Goal: Information Seeking & Learning: Learn about a topic

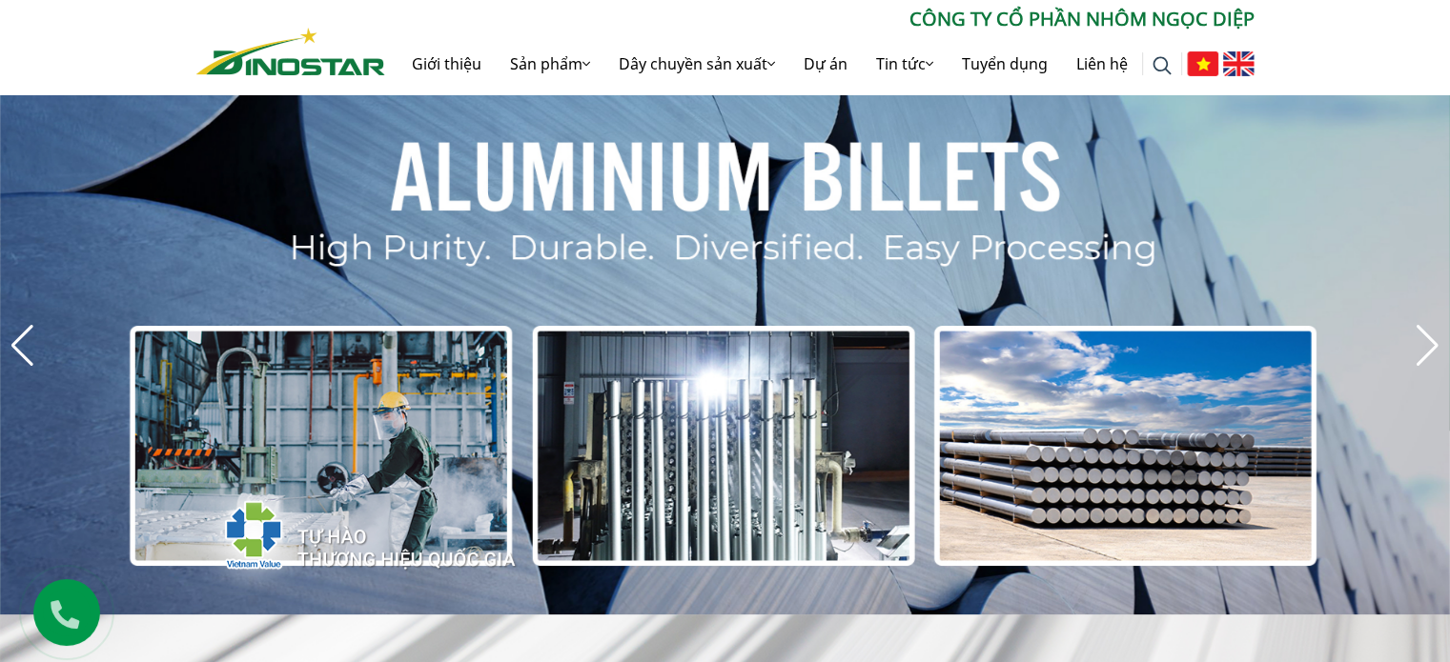
click at [1239, 76] on img at bounding box center [1238, 63] width 31 height 25
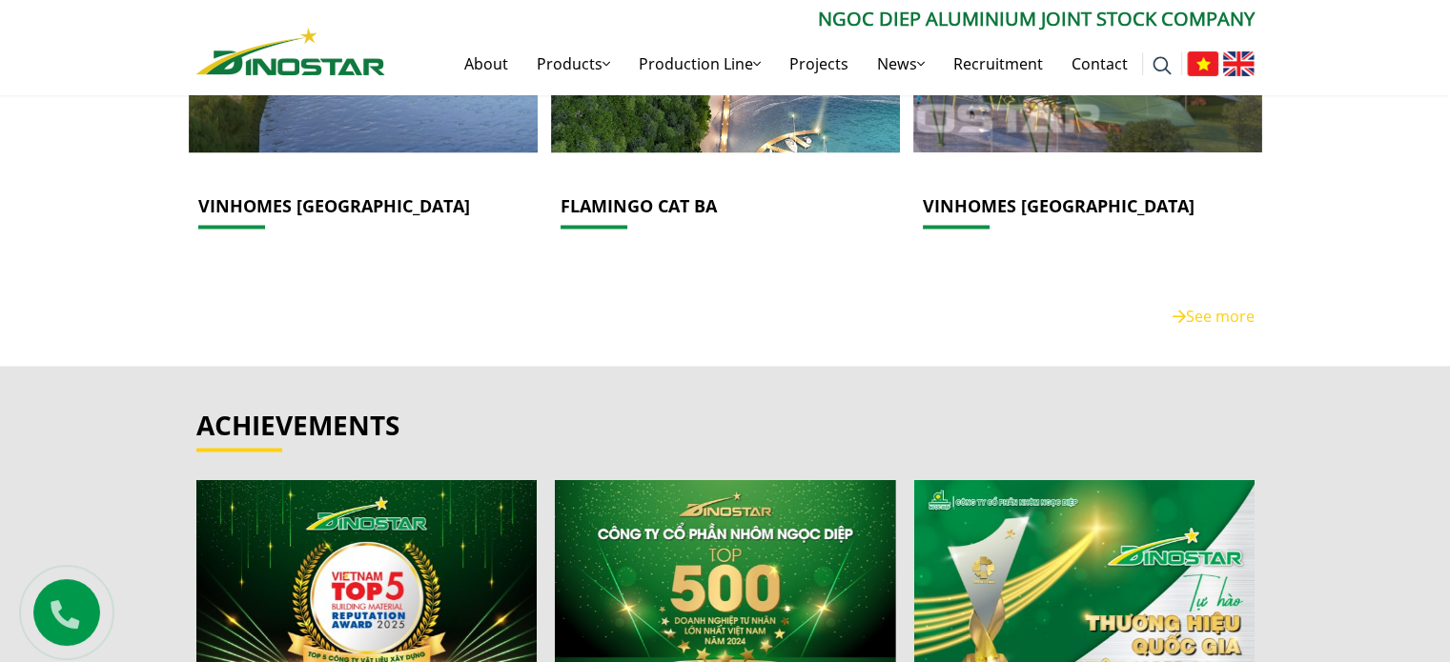
scroll to position [3237, 0]
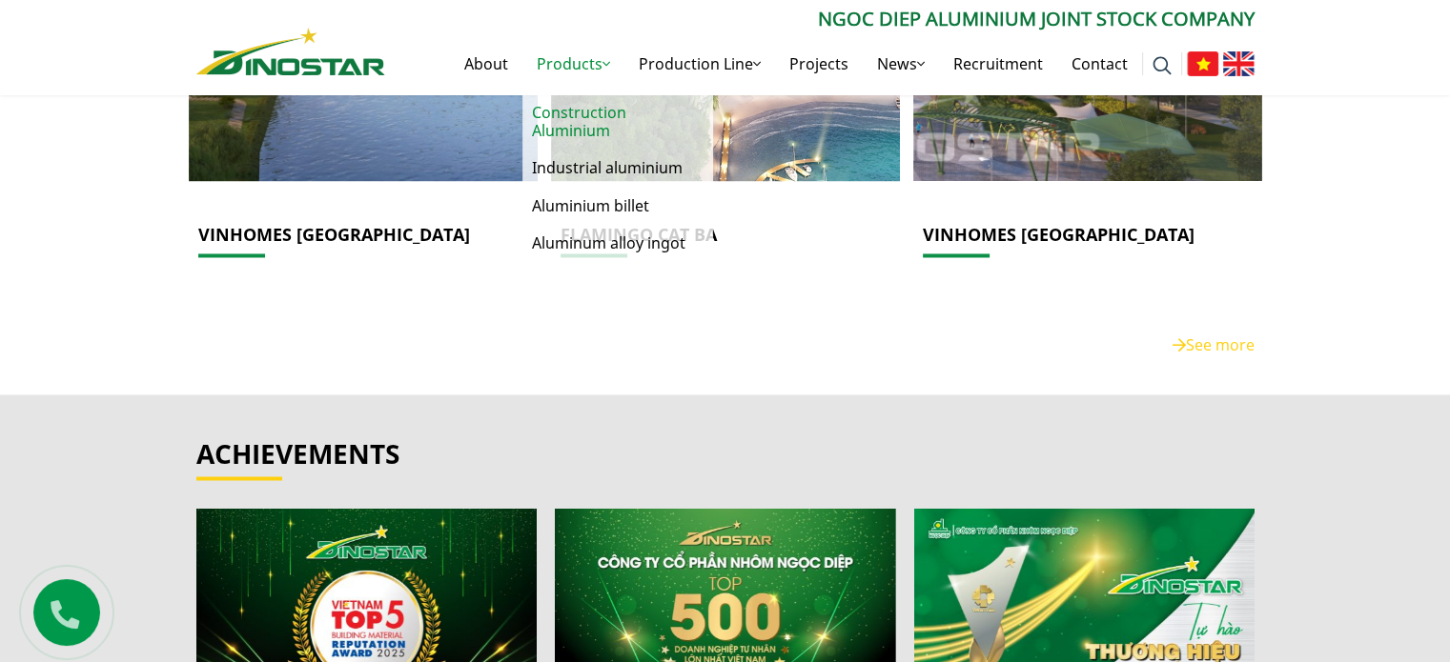
click at [564, 113] on link "Construction Aluminium" at bounding box center [617, 121] width 191 height 55
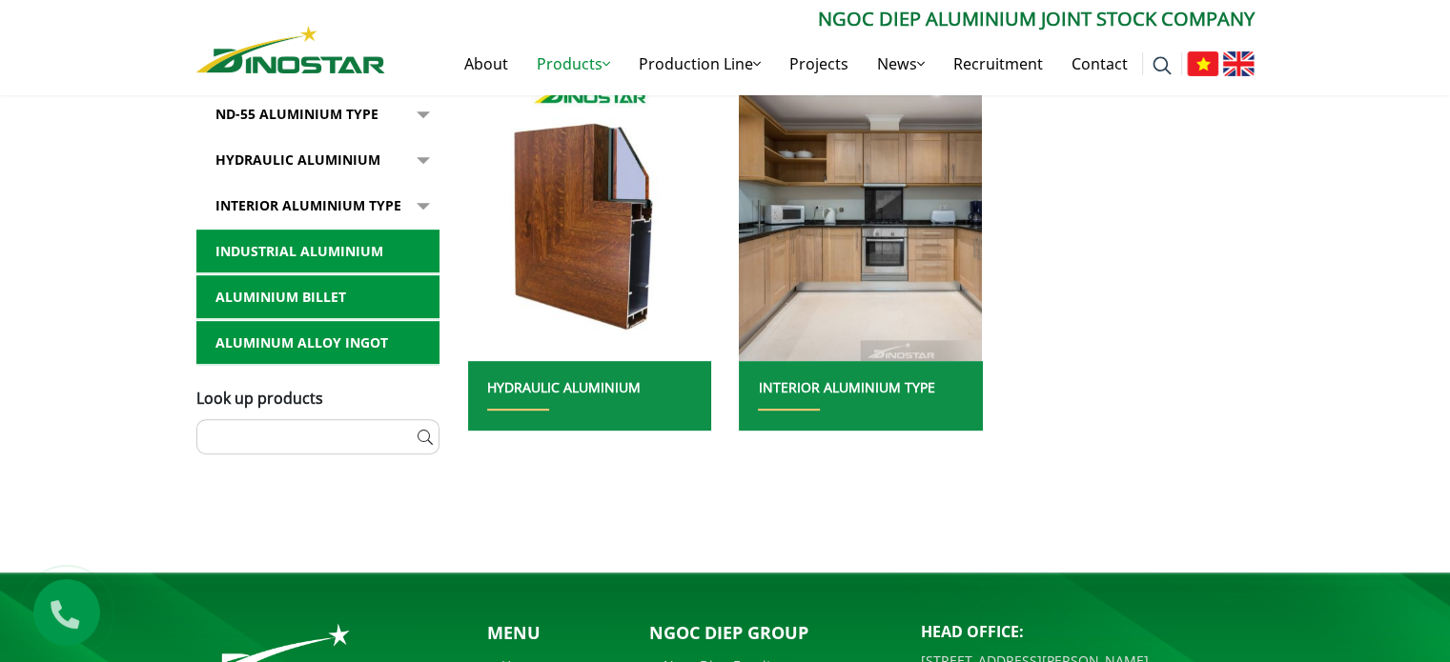
scroll to position [762, 0]
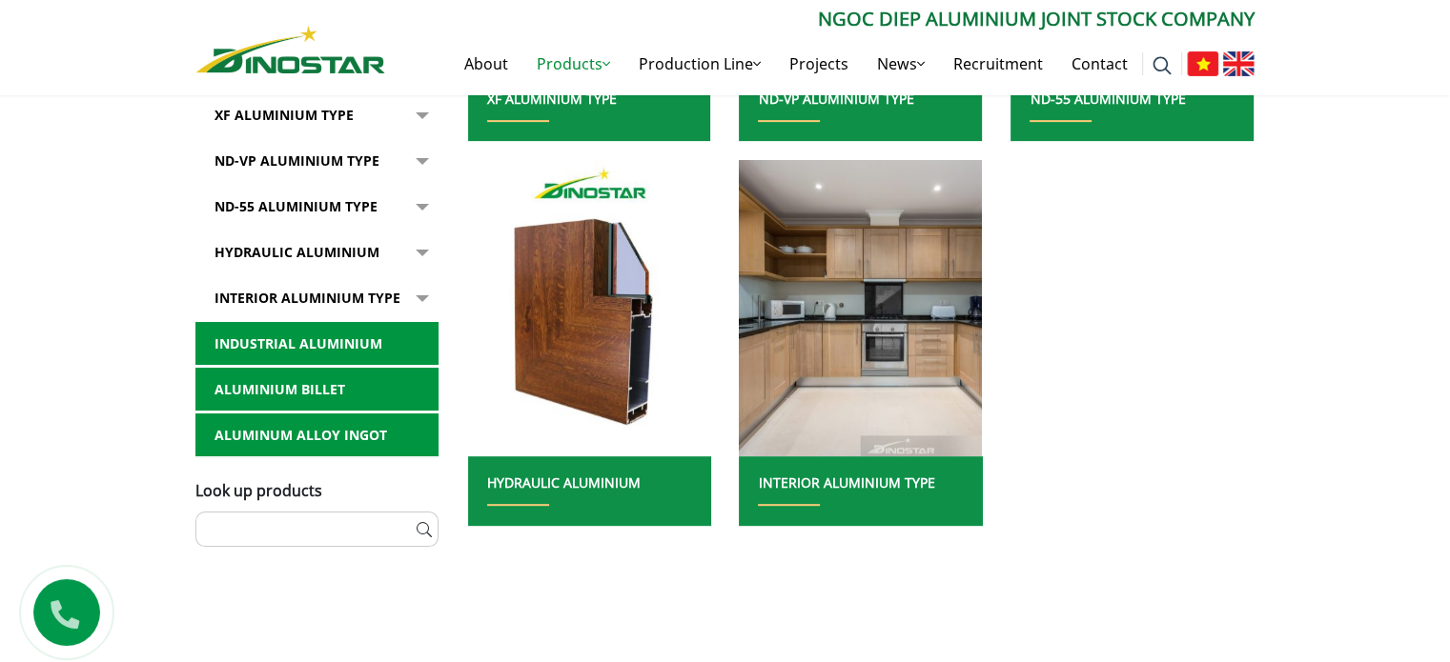
click at [352, 339] on link "Industrial aluminium" at bounding box center [316, 344] width 243 height 44
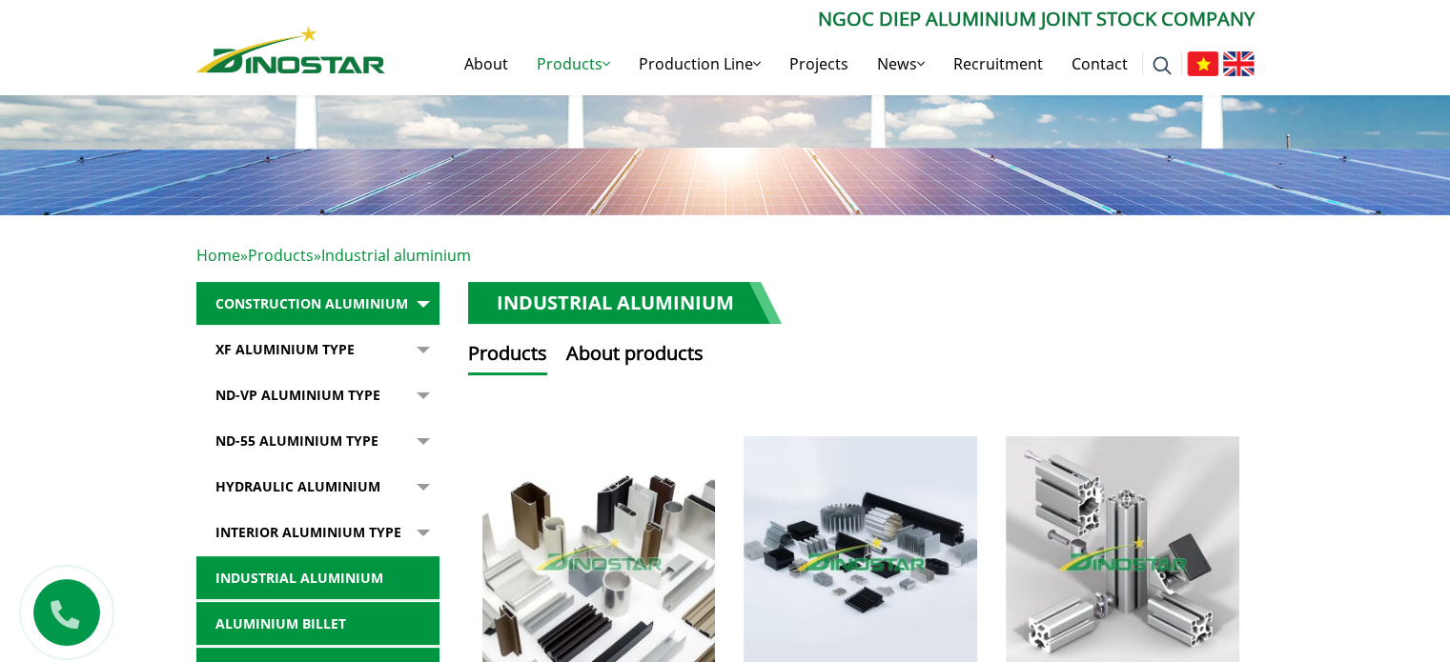
scroll to position [191, 0]
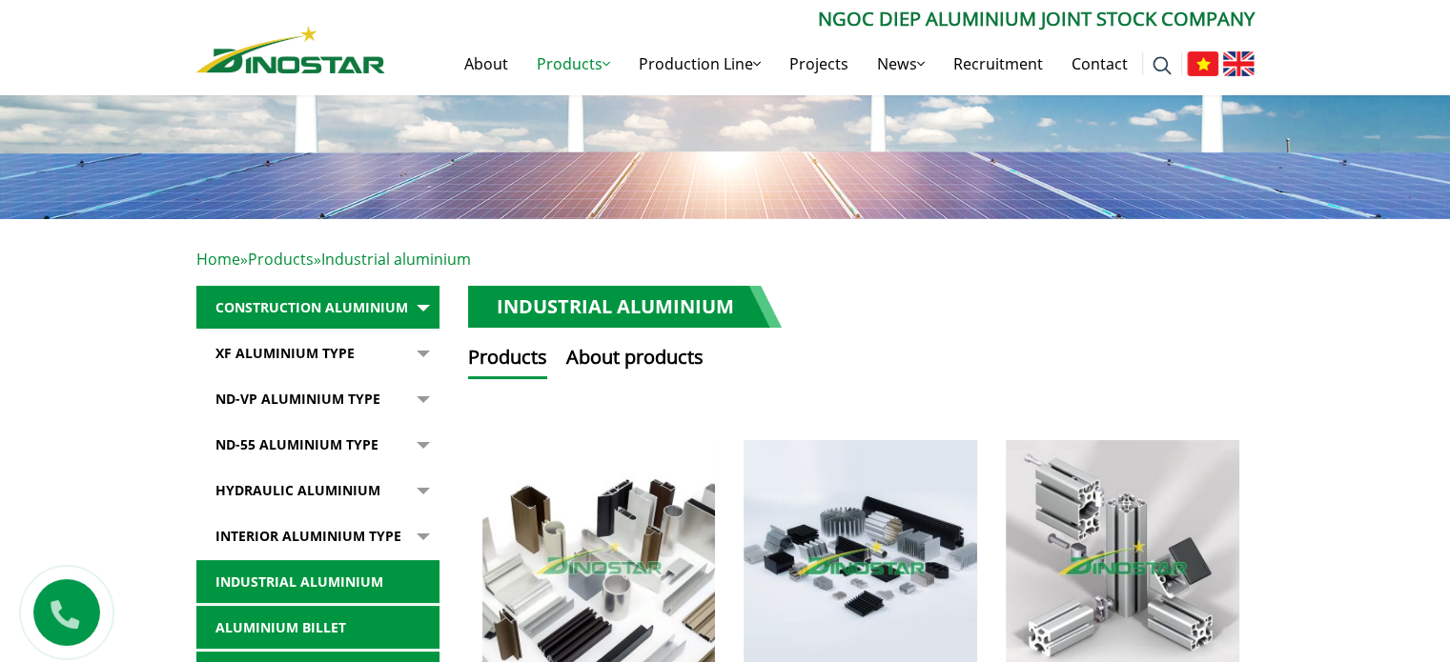
click at [426, 353] on button "button" at bounding box center [420, 354] width 38 height 44
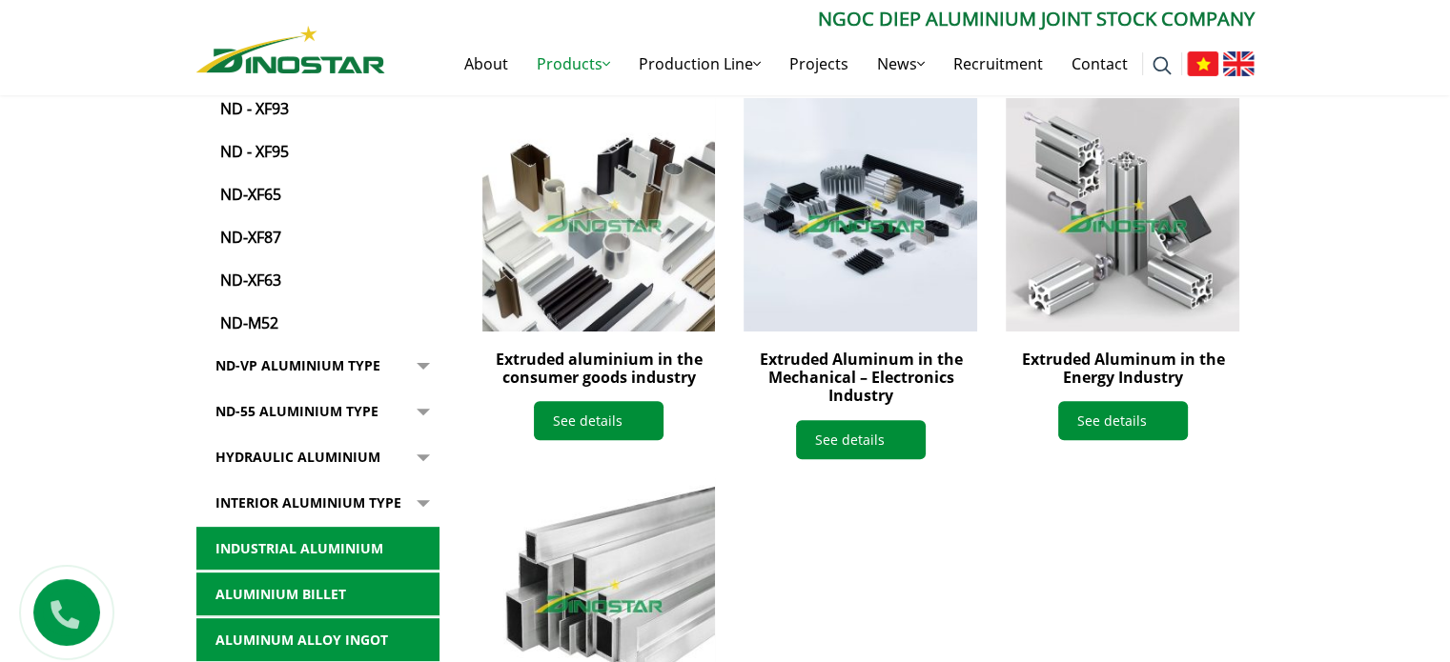
scroll to position [572, 0]
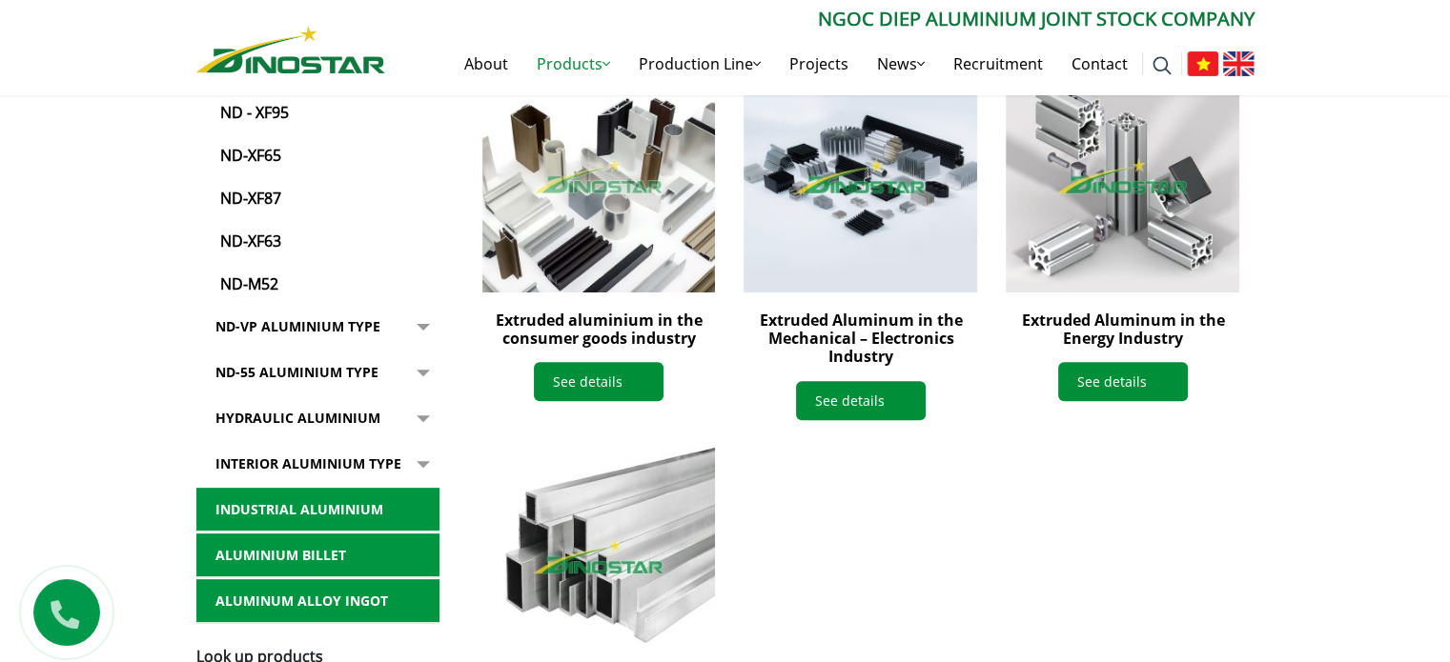
click at [423, 325] on button "button" at bounding box center [420, 327] width 38 height 44
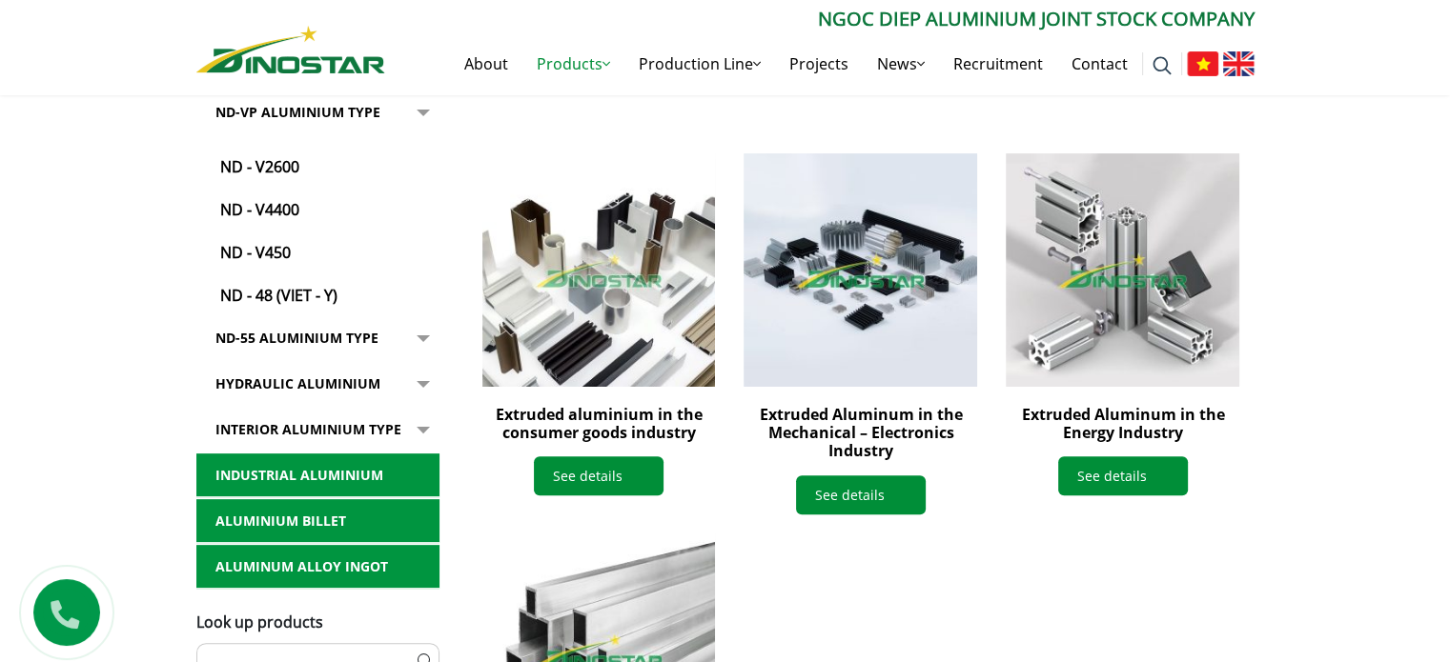
scroll to position [381, 0]
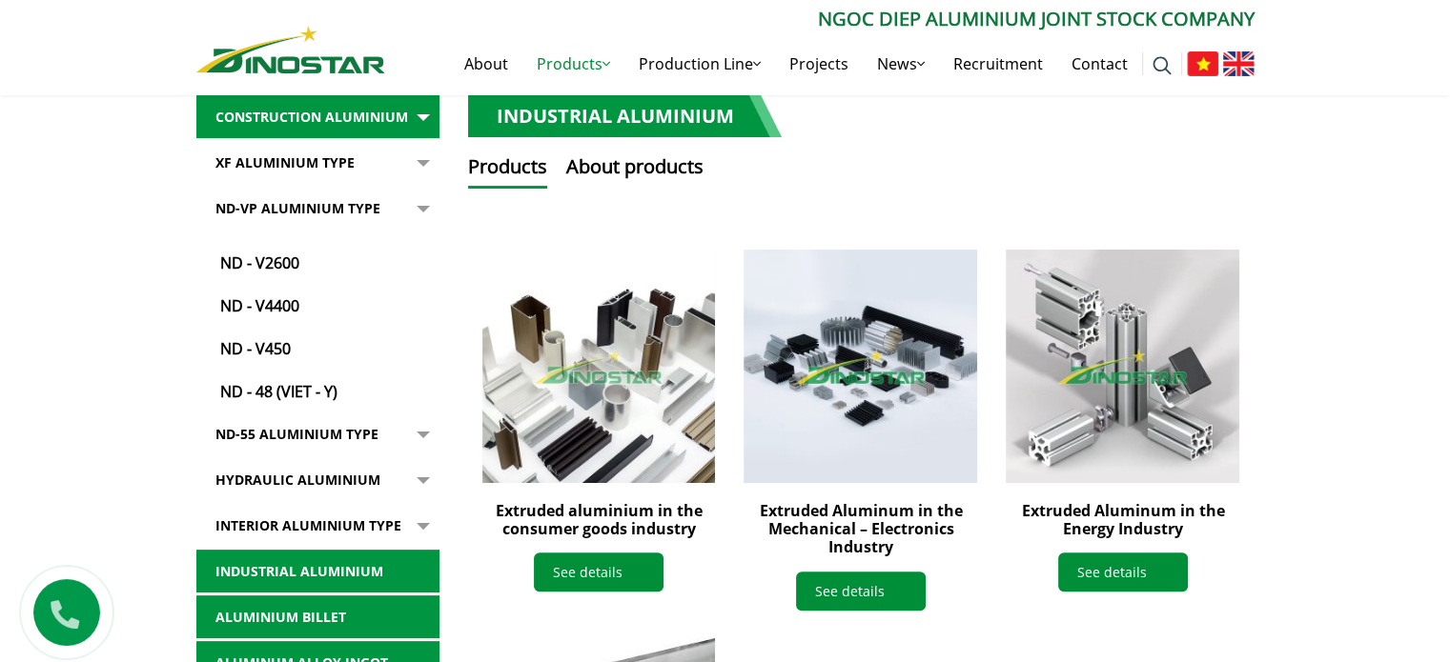
click at [421, 434] on button "button" at bounding box center [420, 435] width 38 height 44
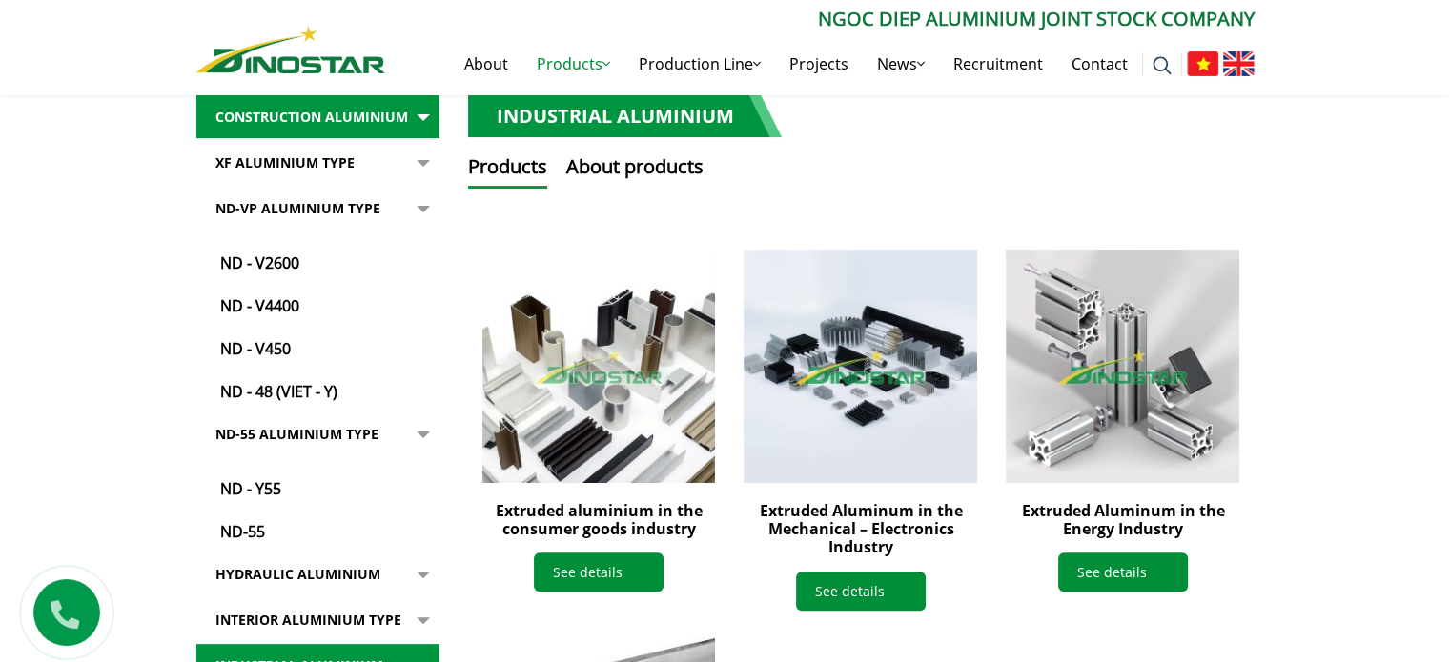
click at [423, 209] on button "button" at bounding box center [420, 295] width 38 height 216
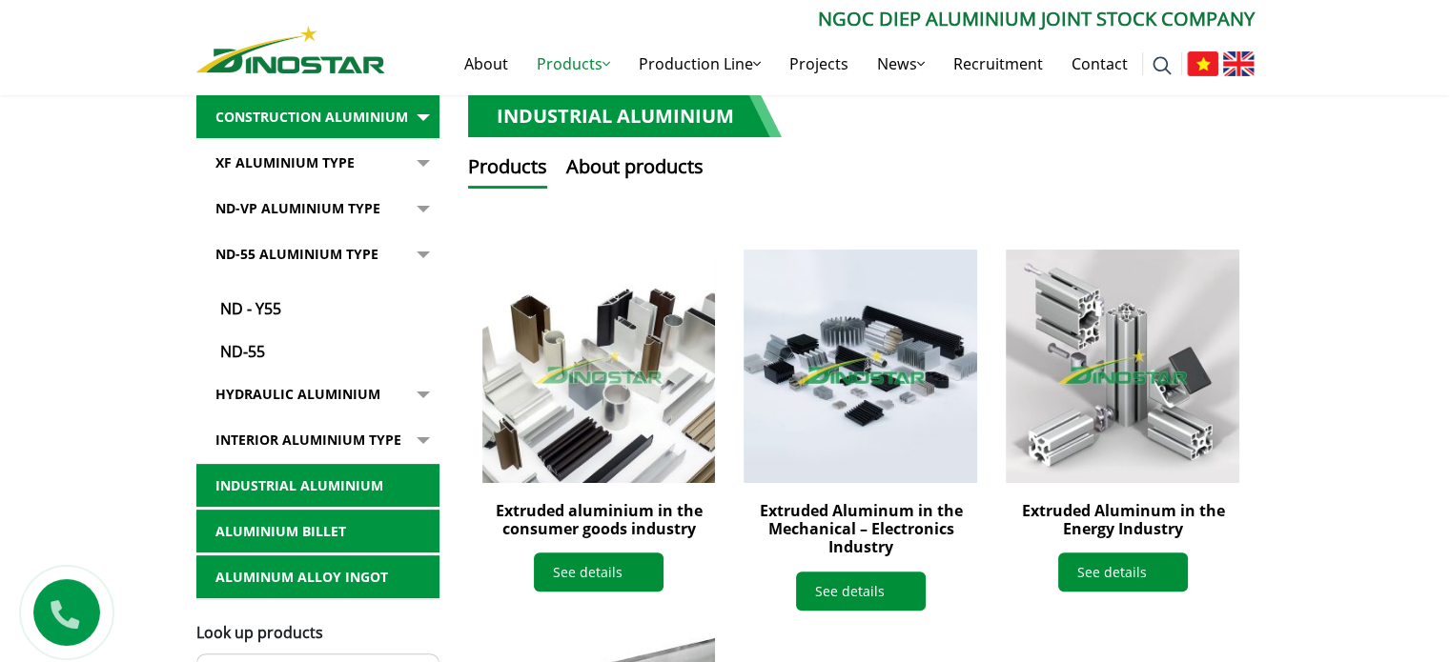
click at [419, 254] on button "button" at bounding box center [420, 298] width 38 height 131
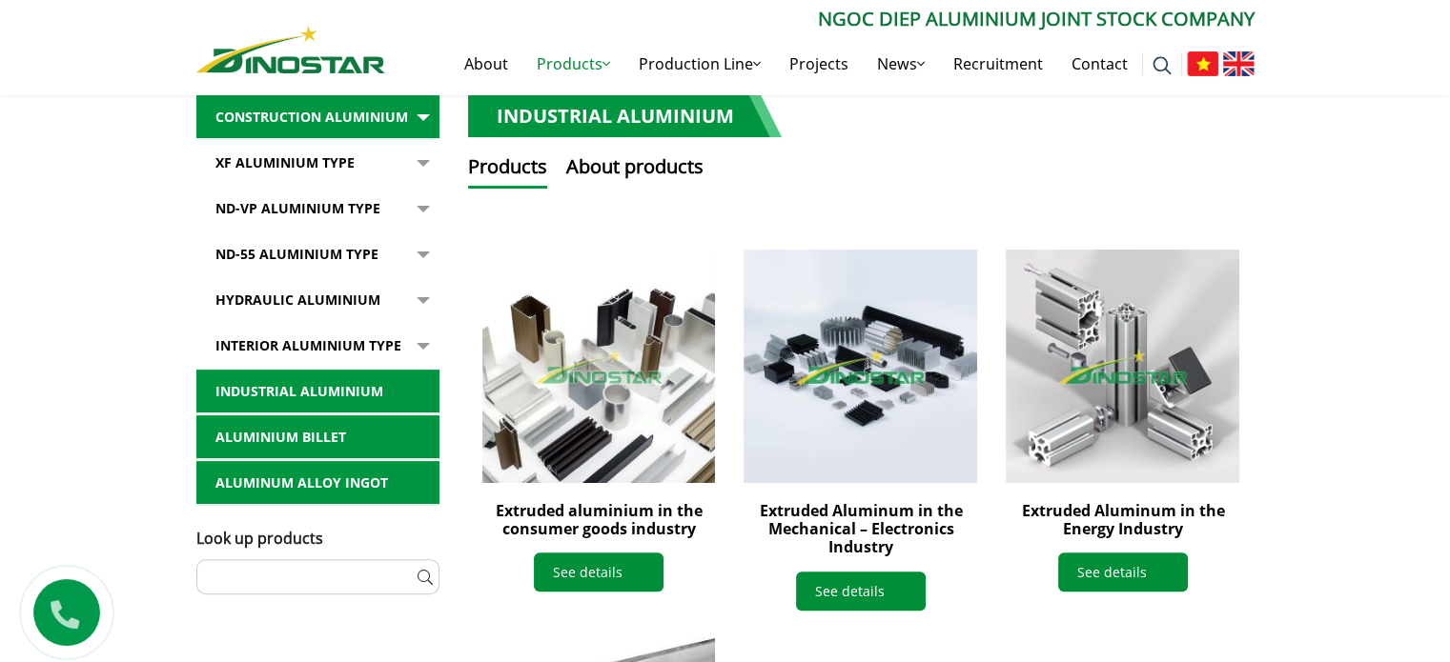
click at [419, 296] on button "button" at bounding box center [420, 300] width 38 height 44
click at [422, 300] on button "button" at bounding box center [420, 300] width 38 height 44
click at [418, 343] on button "button" at bounding box center [420, 346] width 38 height 44
click at [335, 344] on link "Interior Aluminium Type" at bounding box center [317, 346] width 243 height 44
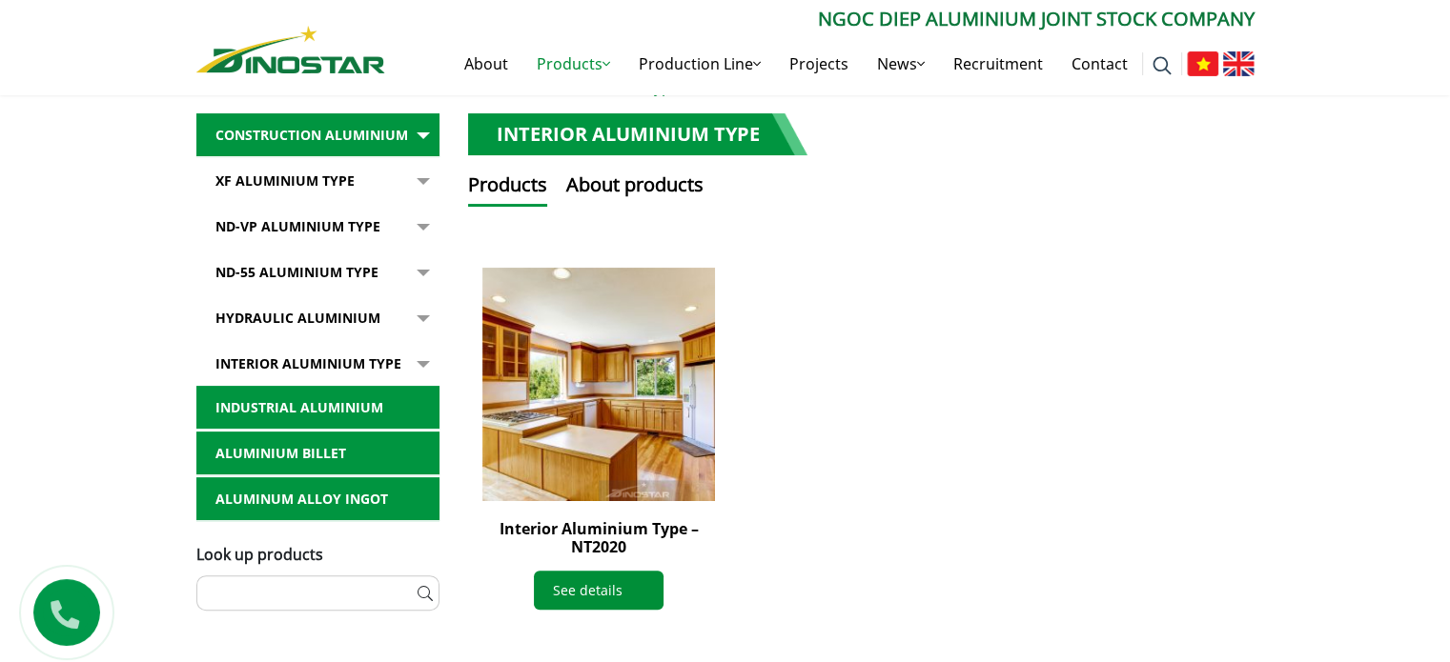
scroll to position [381, 0]
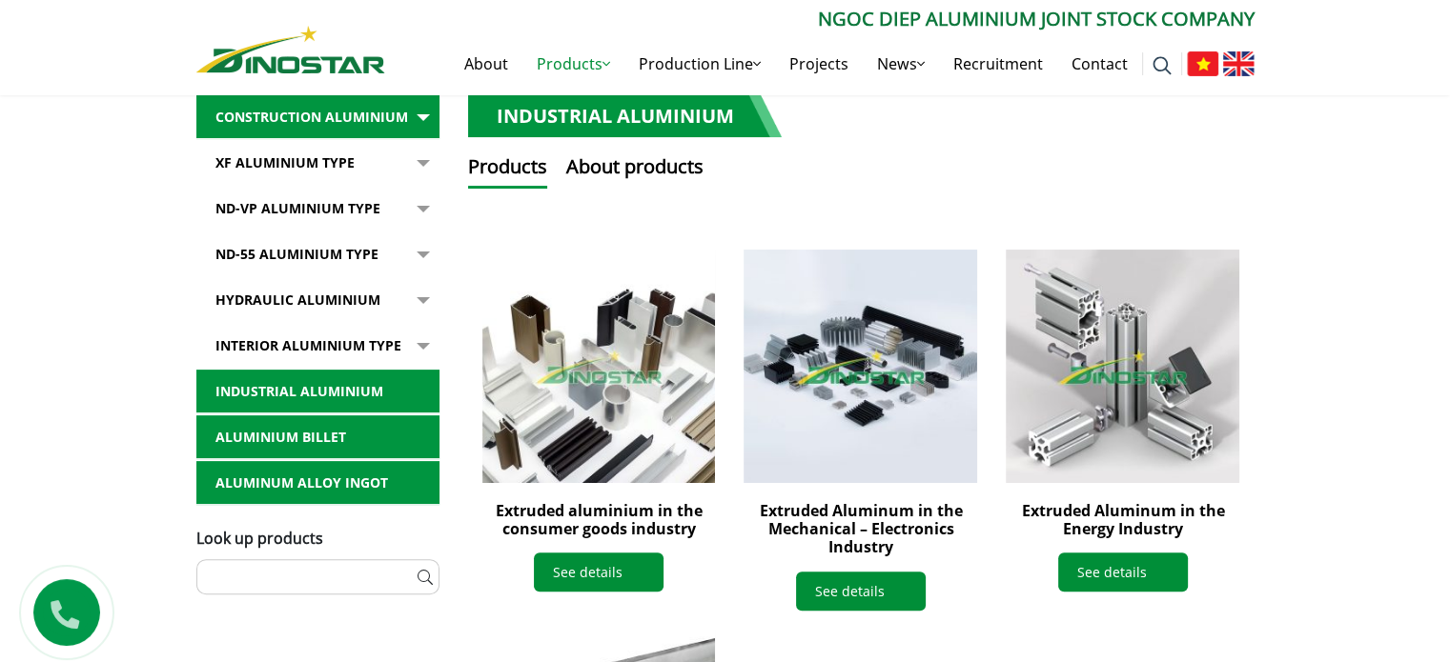
click at [294, 298] on link "Hydraulic Aluminium" at bounding box center [317, 300] width 243 height 44
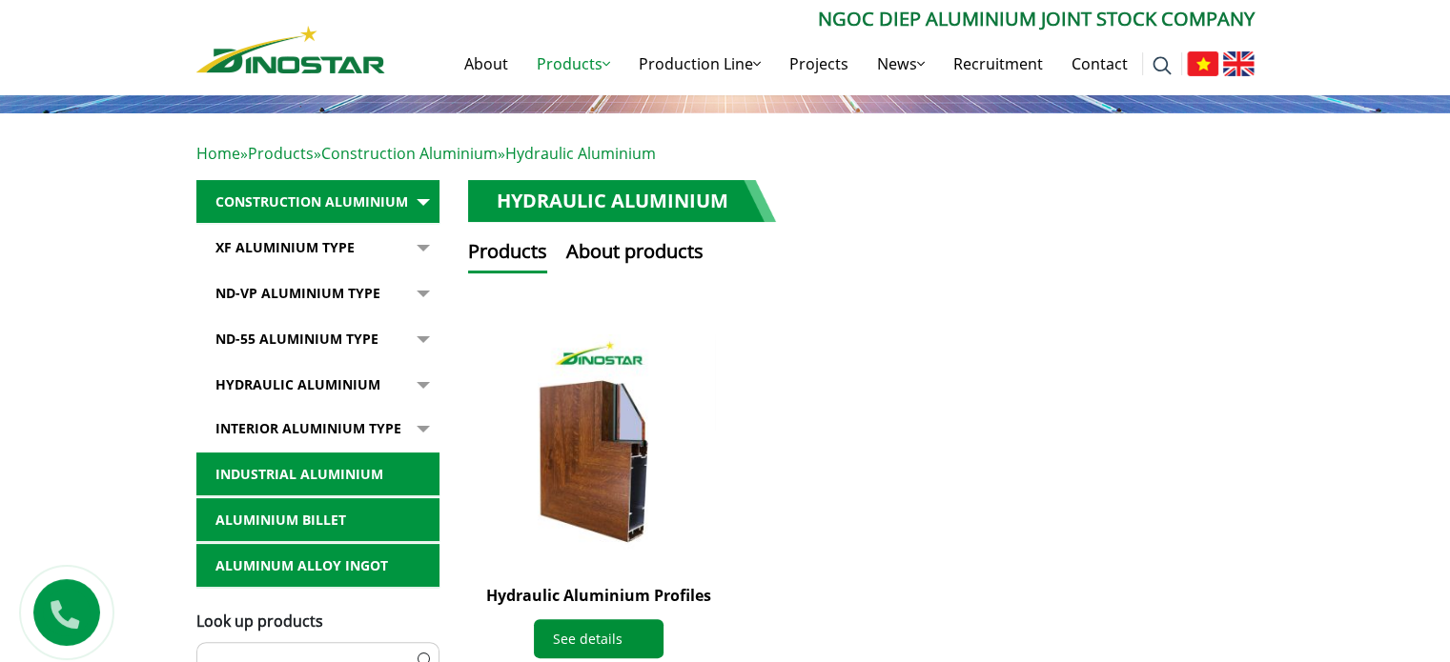
scroll to position [381, 0]
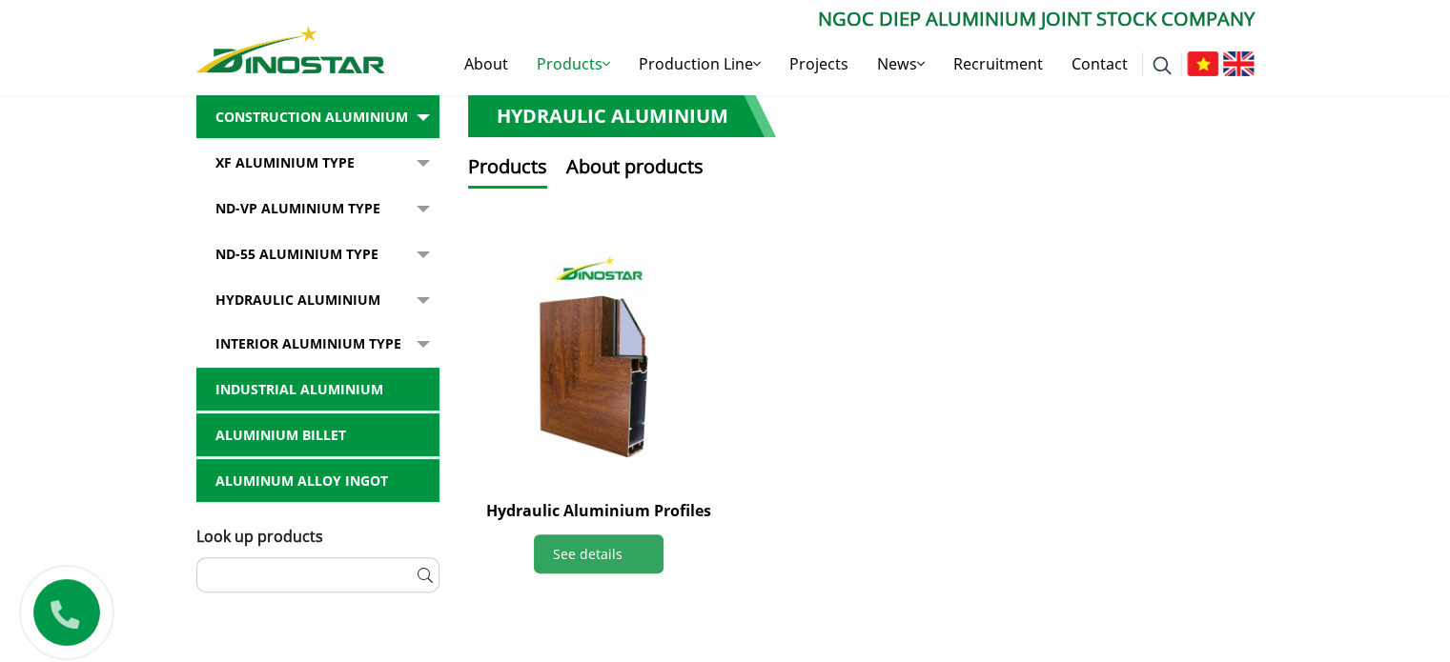
click at [596, 559] on link "See details" at bounding box center [599, 554] width 130 height 39
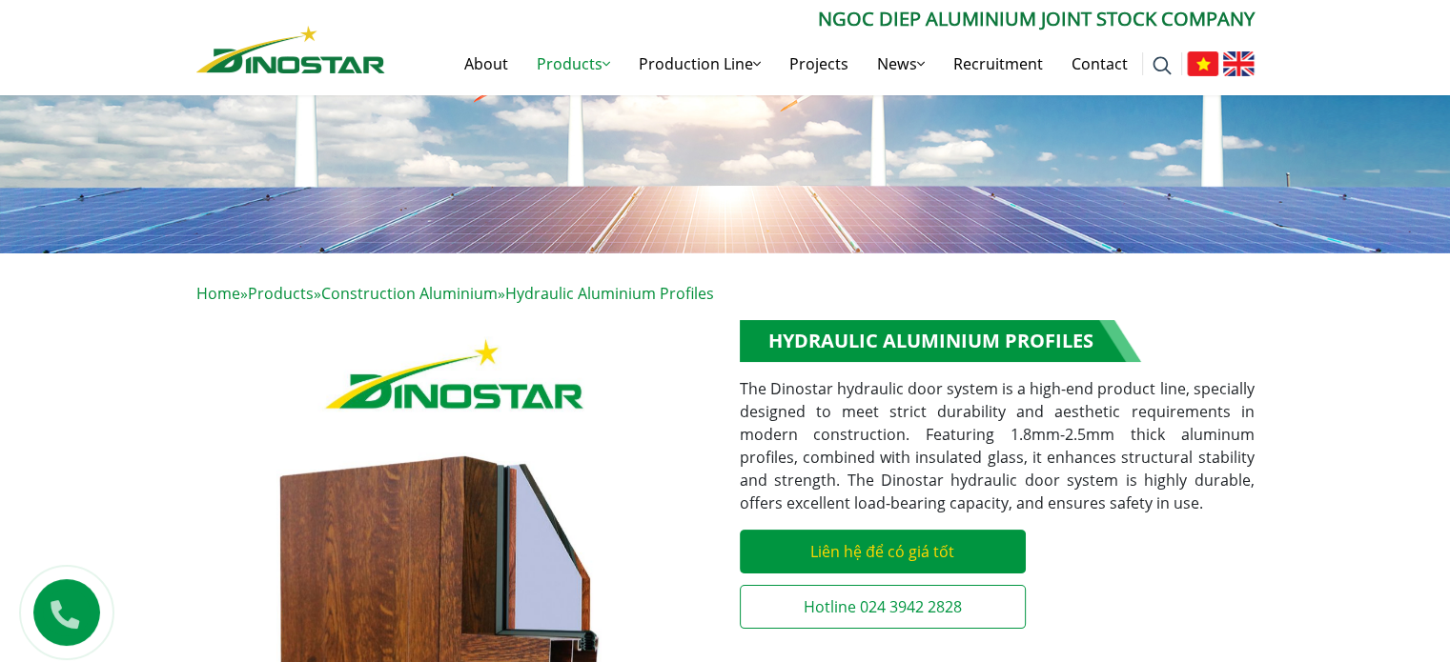
scroll to position [191, 0]
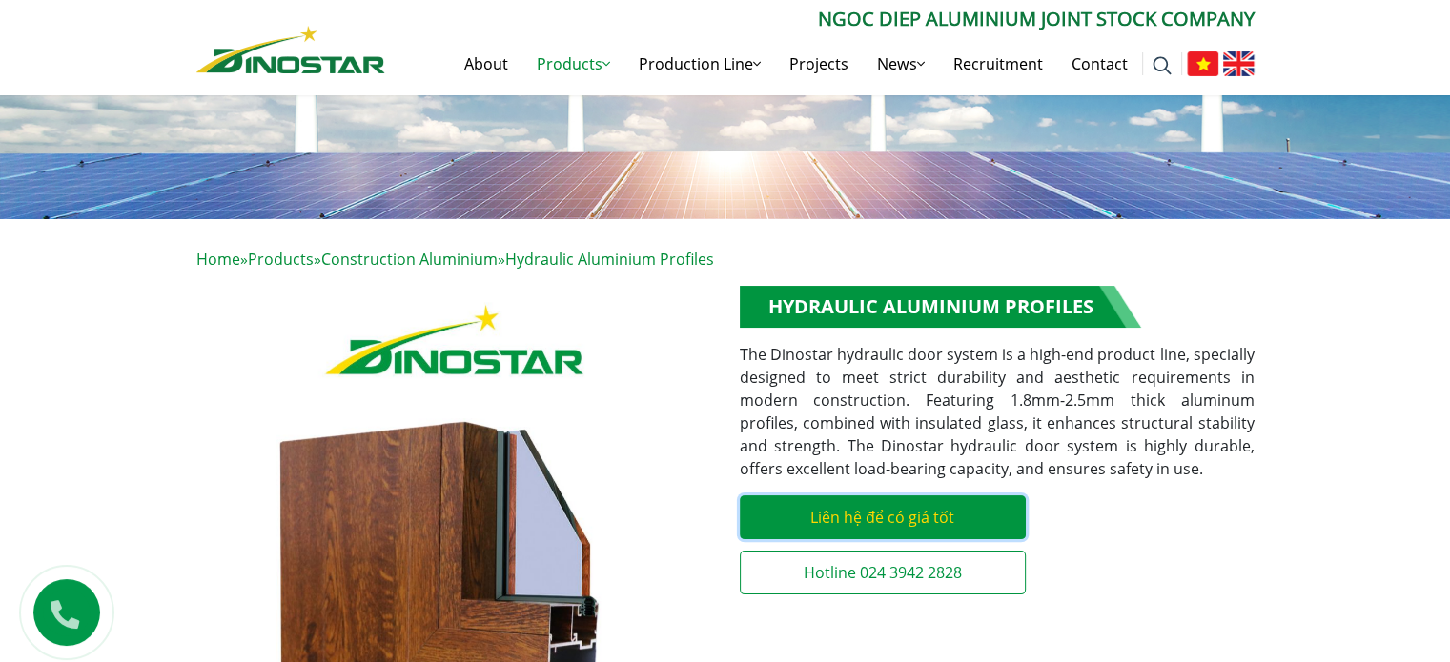
click at [846, 521] on link "Liên hệ để có giá tốt" at bounding box center [883, 518] width 286 height 44
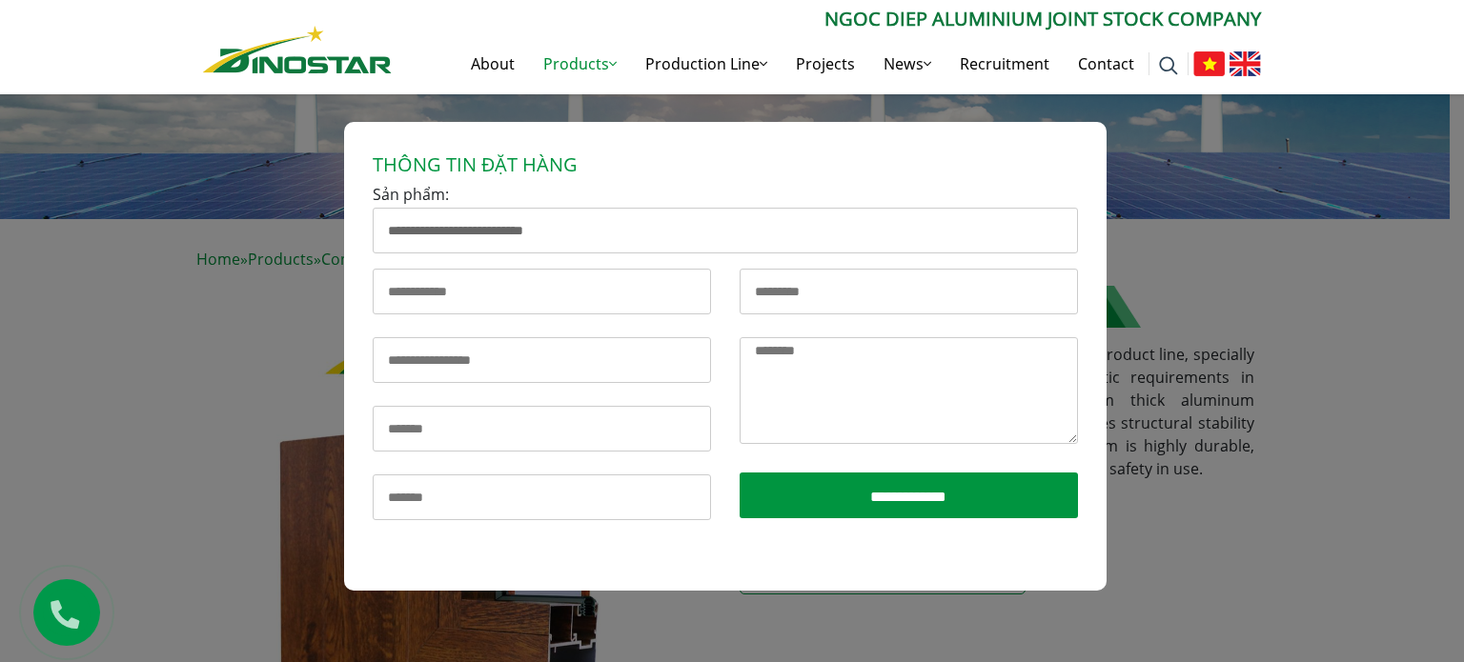
click at [178, 326] on div "**********" at bounding box center [732, 426] width 1464 height 662
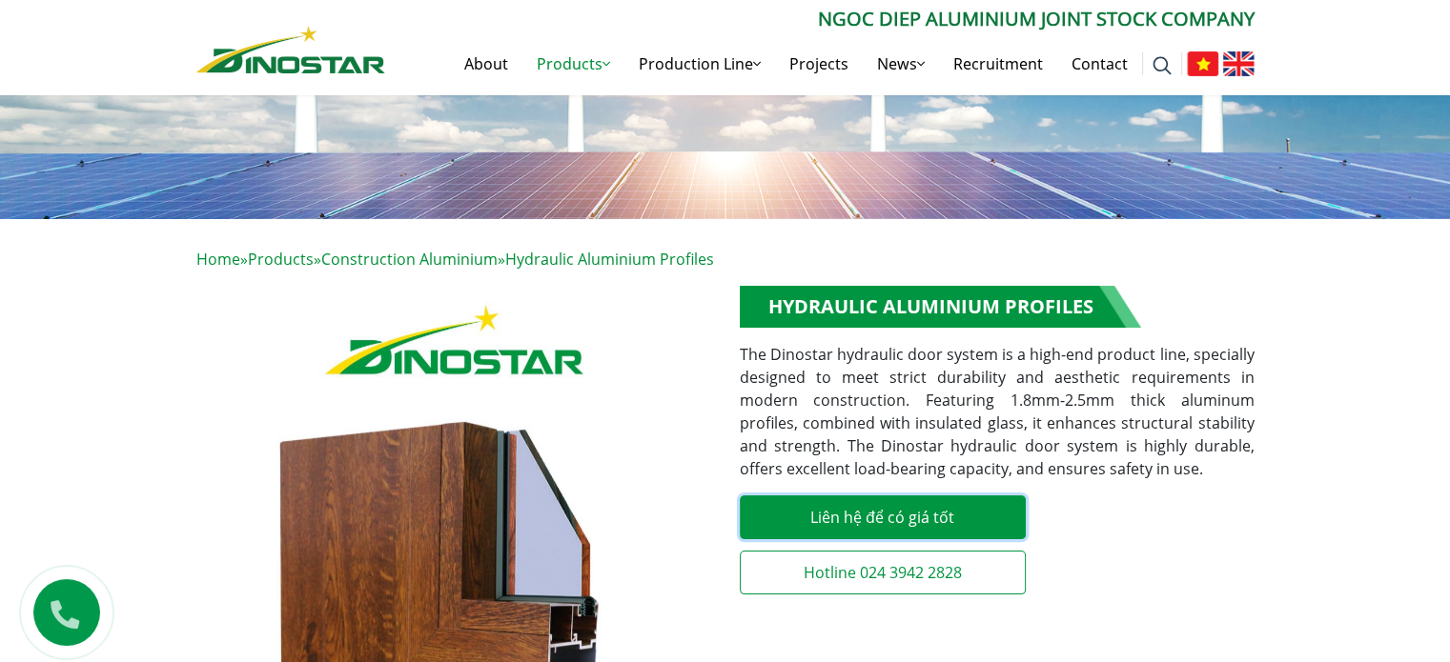
scroll to position [0, 0]
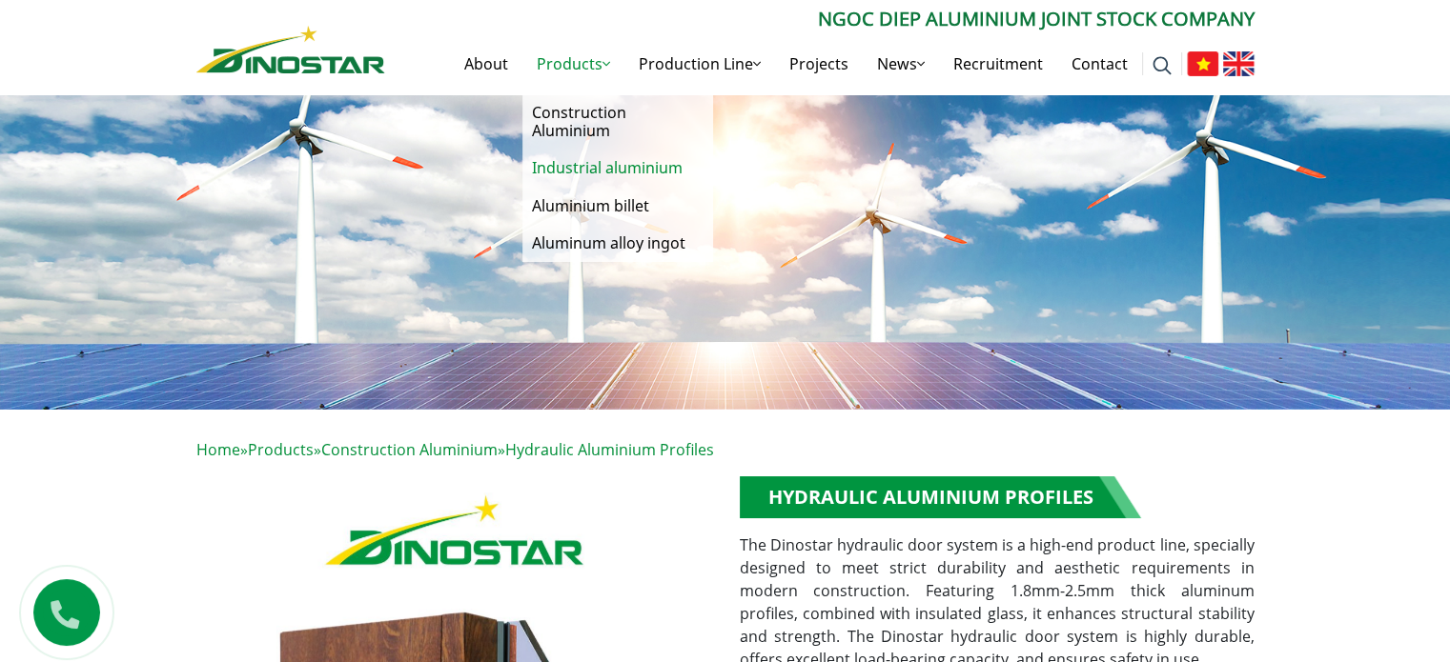
click at [588, 171] on link "Industrial aluminium" at bounding box center [617, 168] width 191 height 37
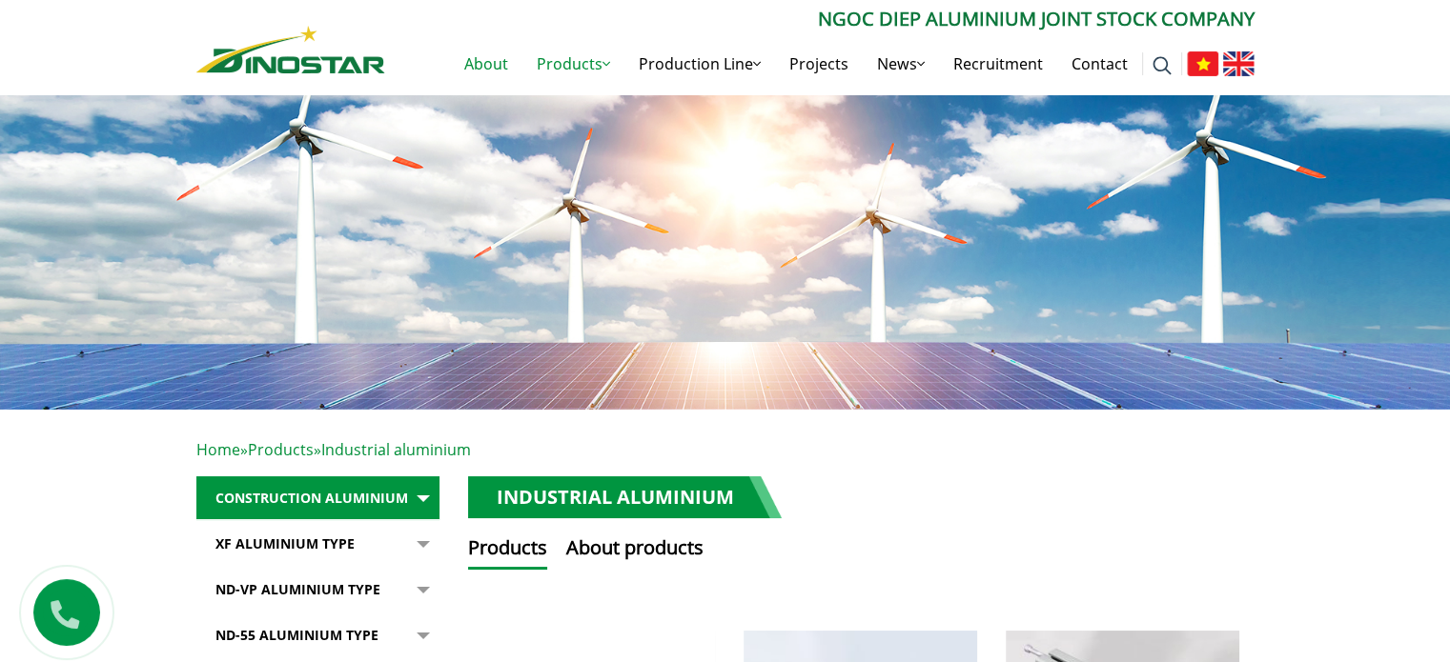
click at [491, 67] on link "About" at bounding box center [486, 63] width 72 height 61
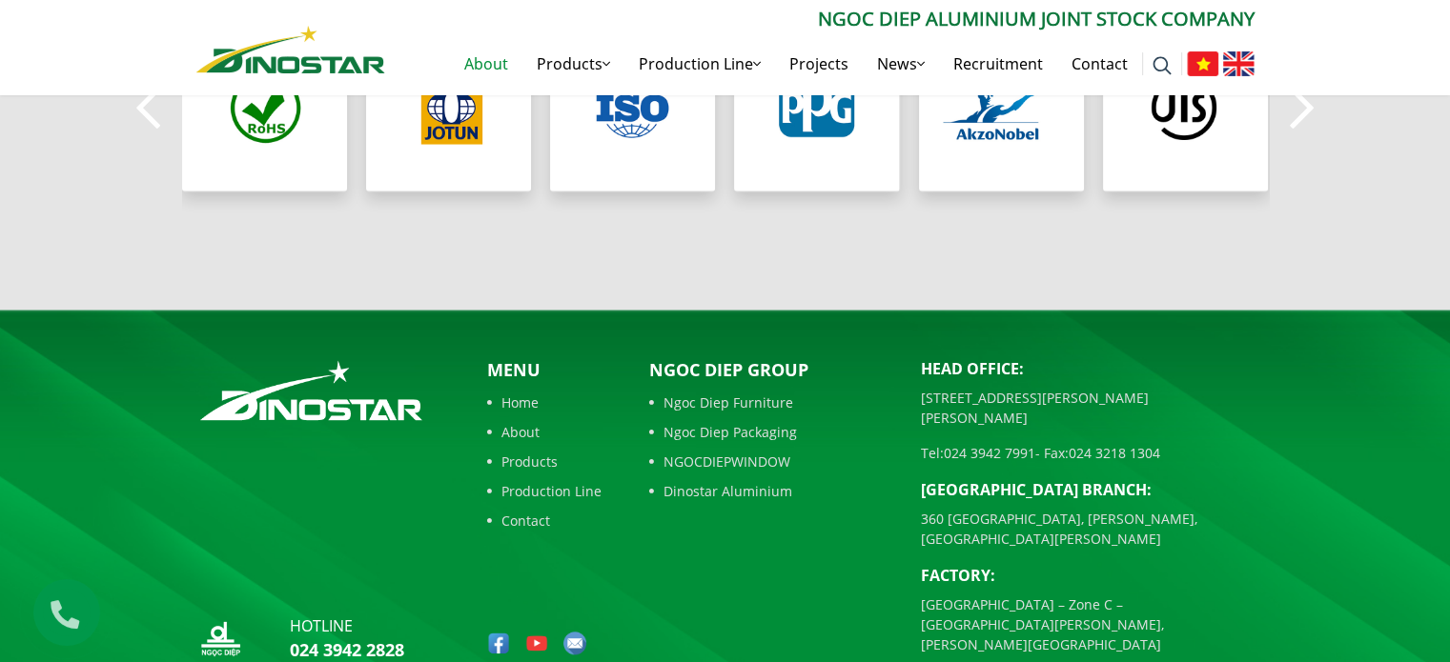
scroll to position [1845, 0]
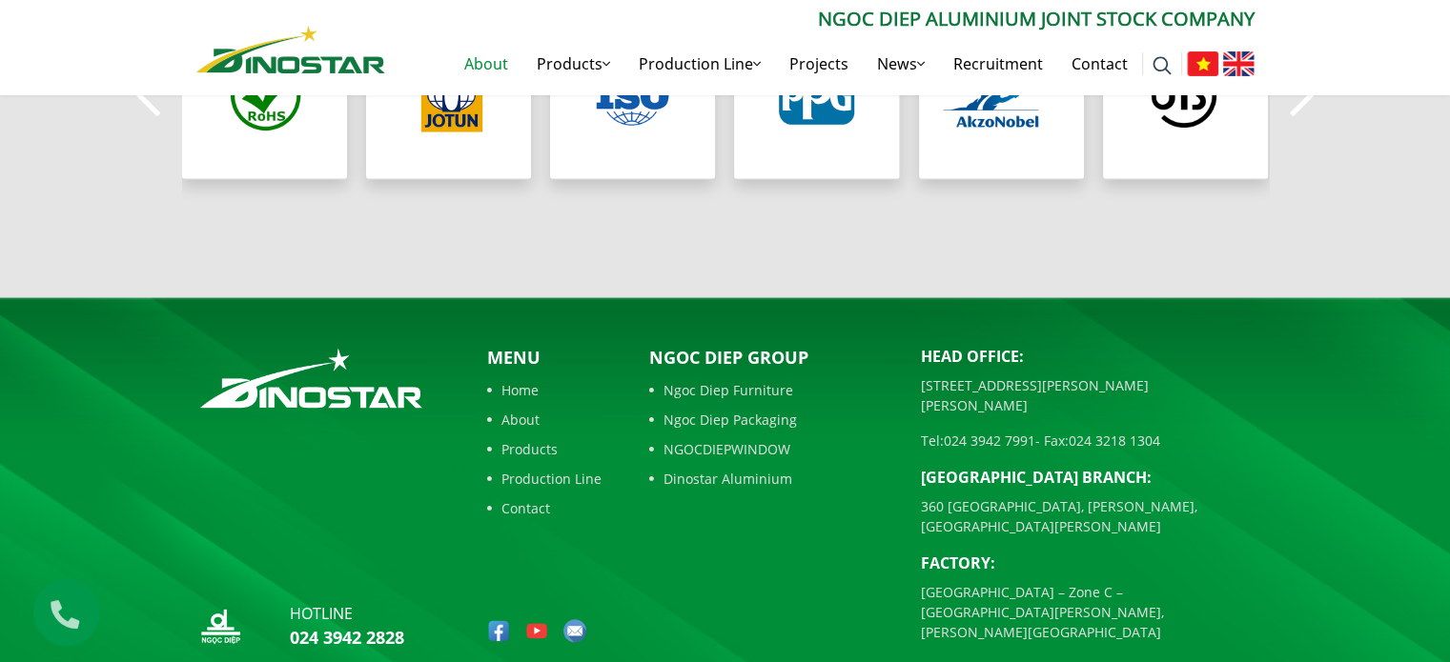
click at [722, 439] on link "NGOCDIEPWINDOW" at bounding box center [770, 449] width 243 height 20
